Goal: Task Accomplishment & Management: Manage account settings

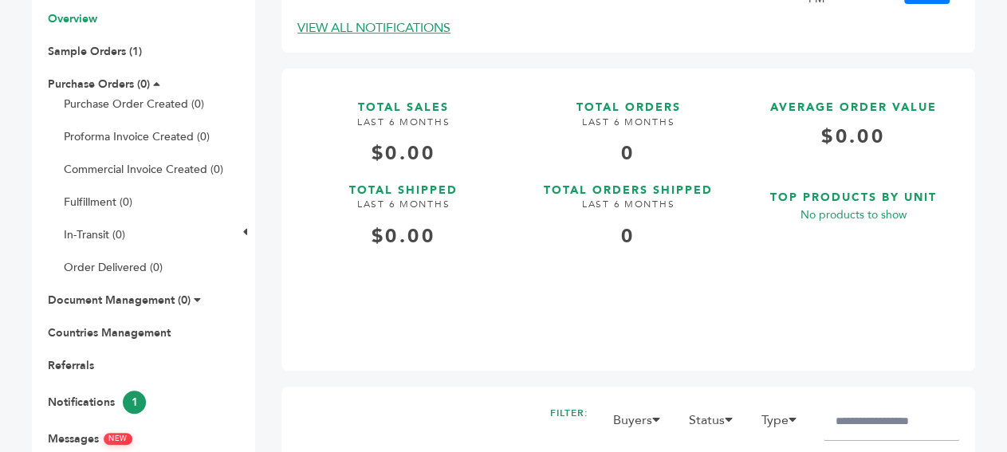
scroll to position [296, 0]
click at [122, 433] on span "NEW" at bounding box center [118, 439] width 29 height 12
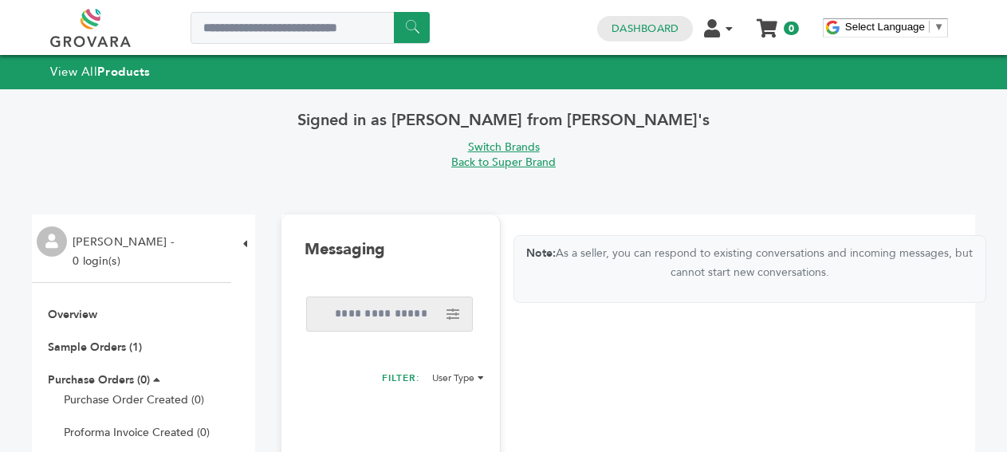
scroll to position [99, 0]
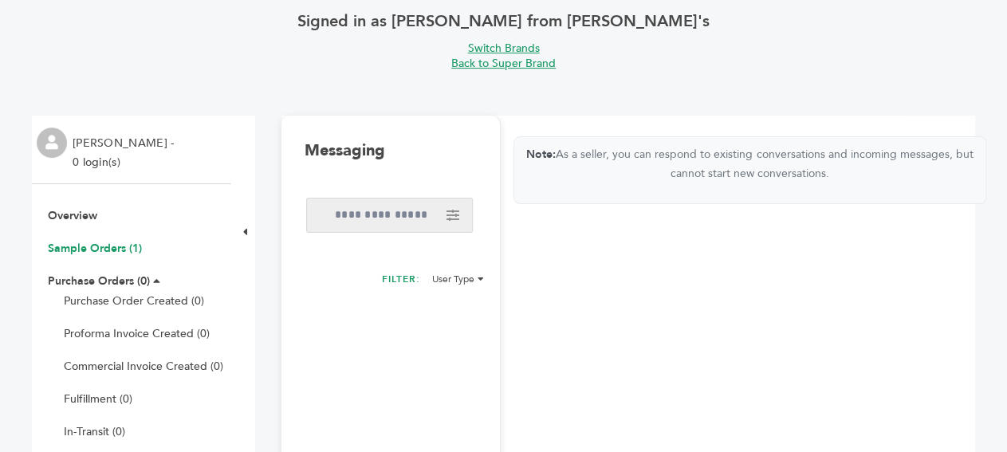
click at [106, 254] on link "Sample Orders (1)" at bounding box center [95, 248] width 94 height 15
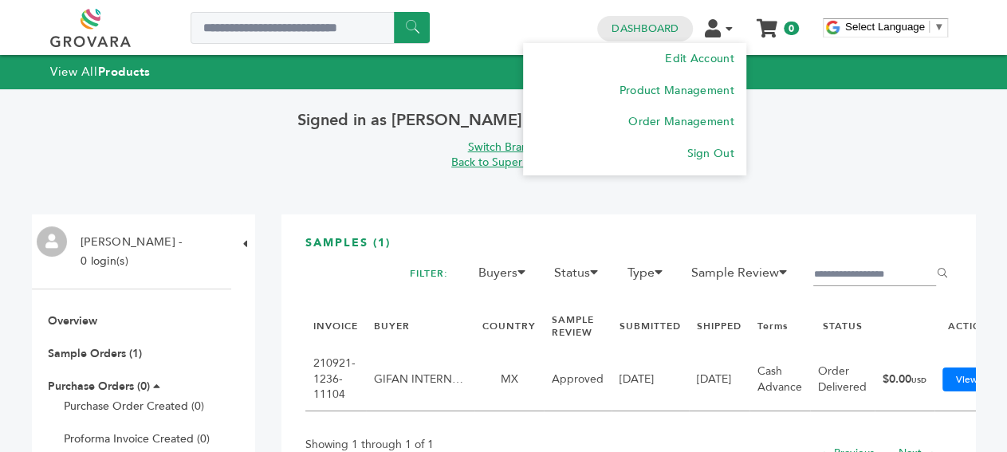
click at [718, 29] on icon at bounding box center [712, 28] width 16 height 18
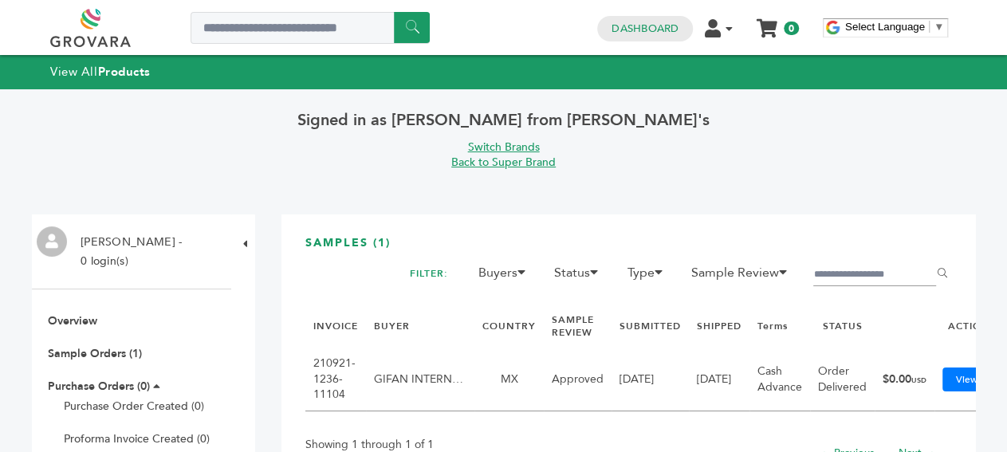
click at [503, 147] on link "Switch Brands" at bounding box center [504, 147] width 72 height 15
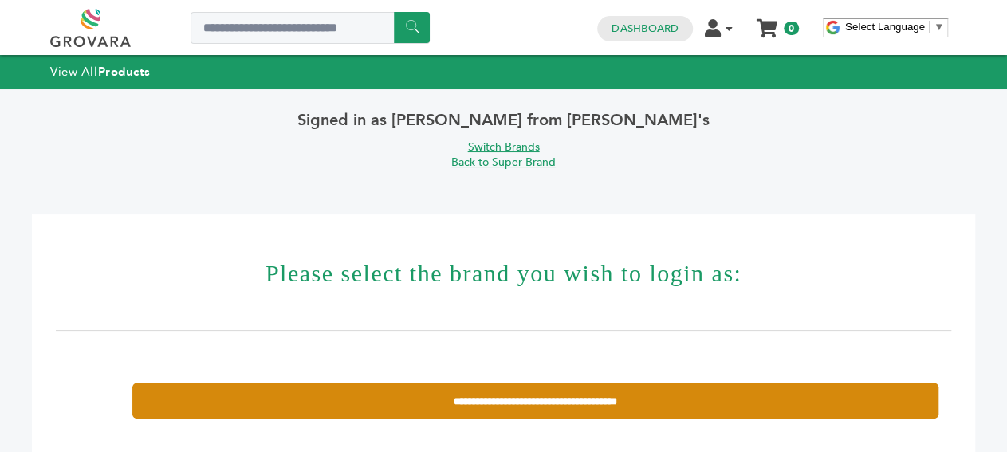
click at [539, 384] on input "**********" at bounding box center [535, 401] width 806 height 36
